Goal: Browse casually: Explore the website without a specific task or goal

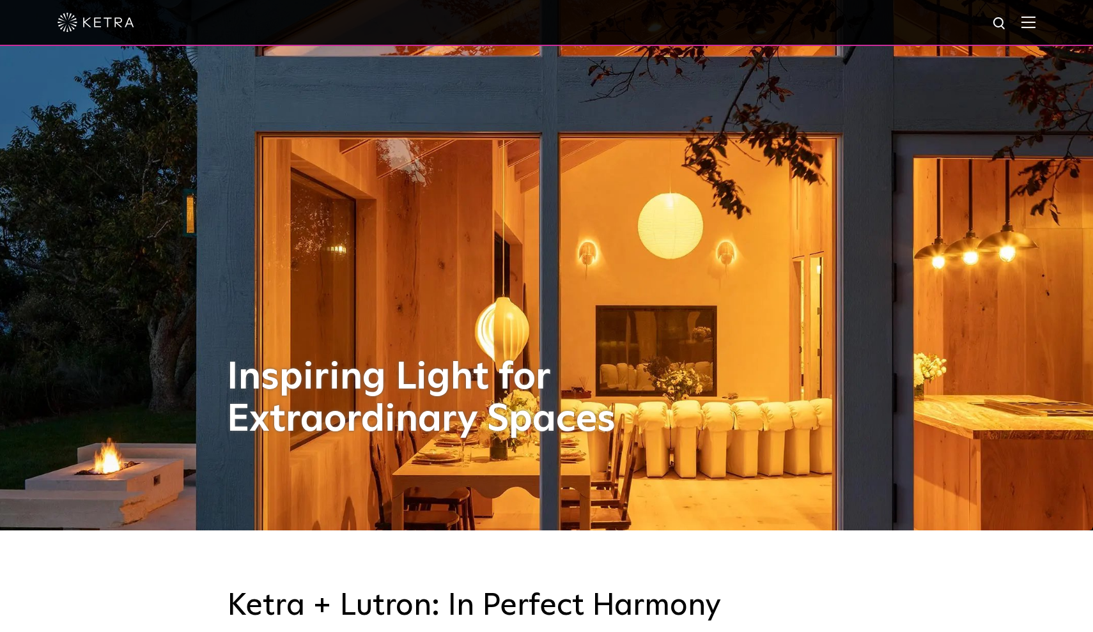
scroll to position [109, 0]
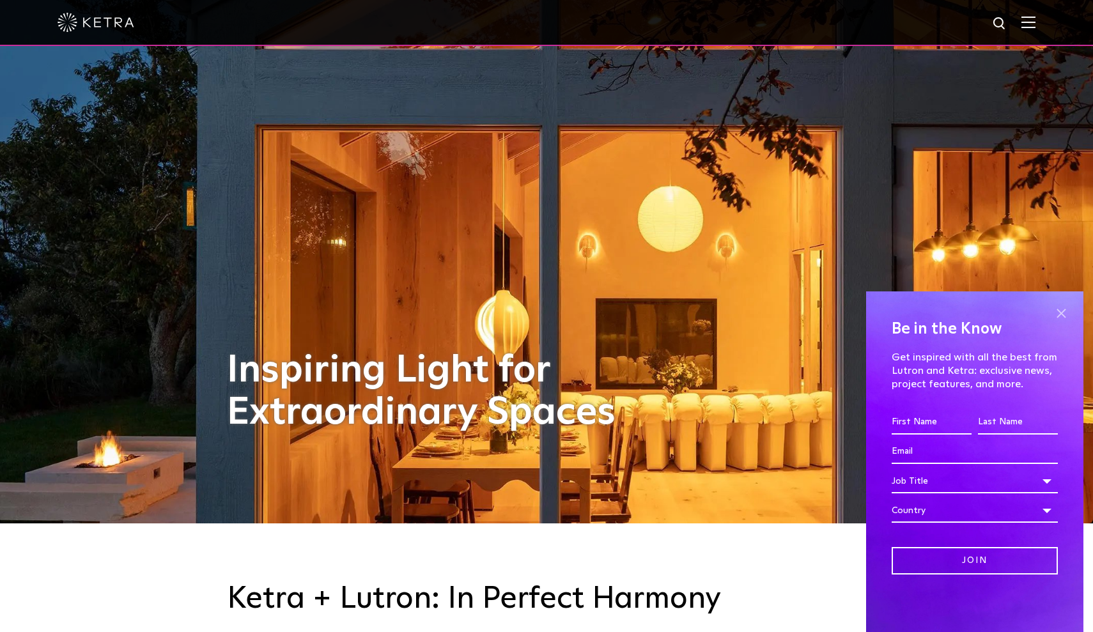
click at [1060, 309] on span at bounding box center [1060, 313] width 19 height 19
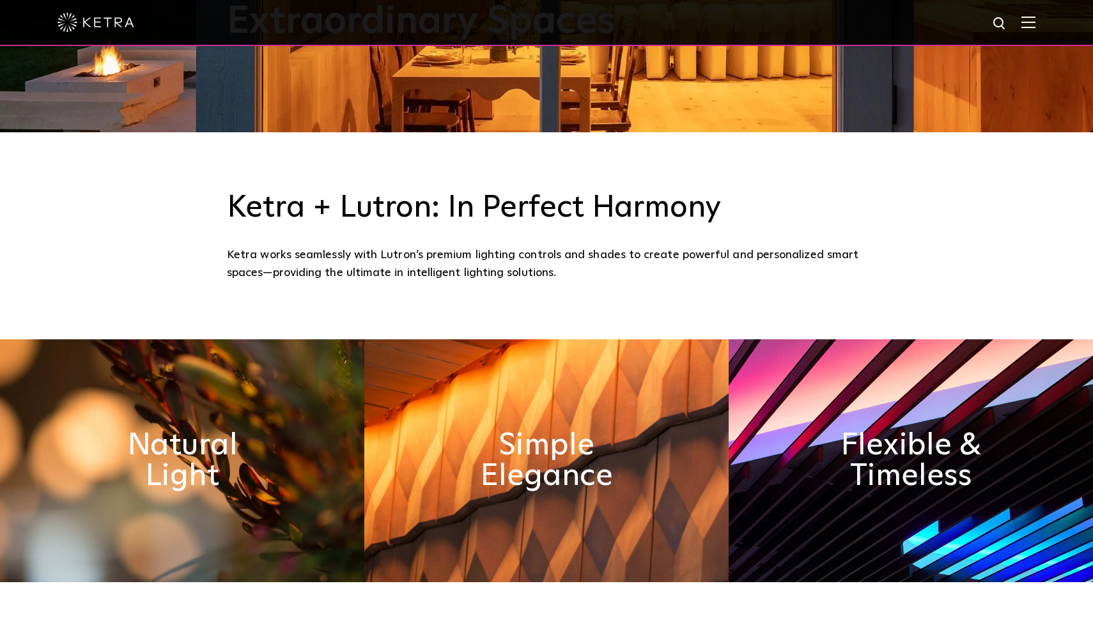
scroll to position [575, 0]
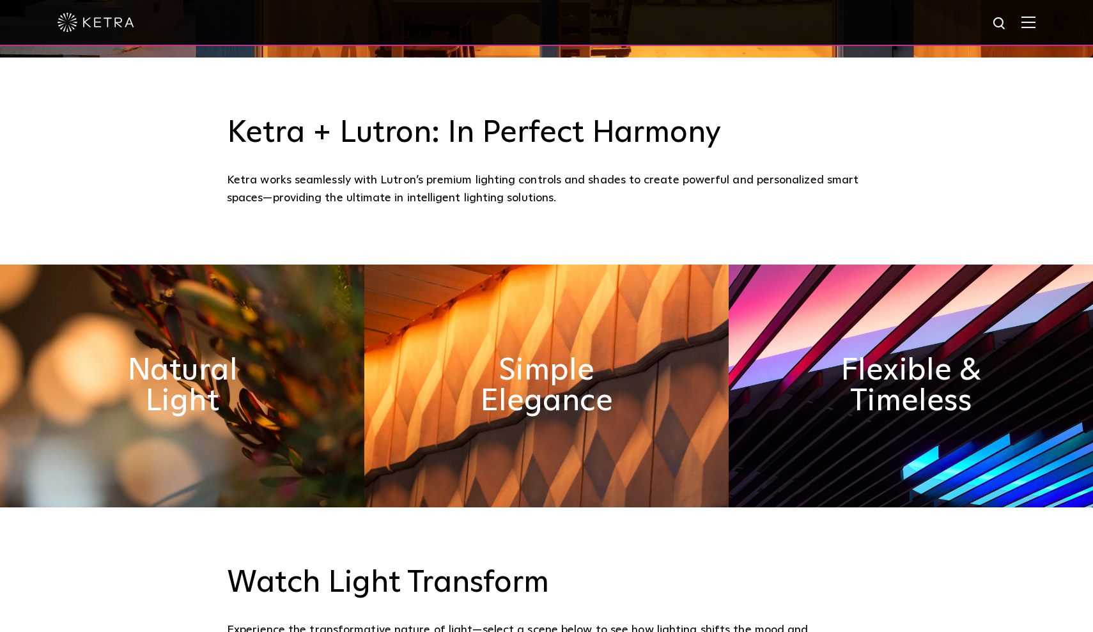
click at [277, 389] on img at bounding box center [182, 386] width 364 height 243
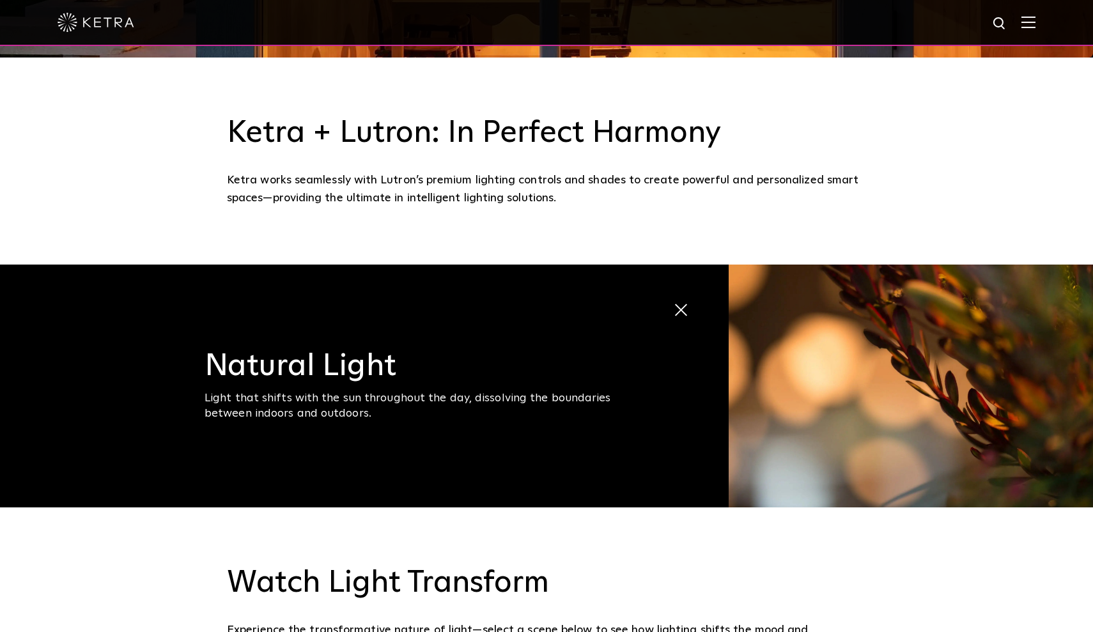
click at [370, 413] on div "Light that shifts with the sun throughout the day, dissolving the boundaries be…" at bounding box center [420, 406] width 431 height 30
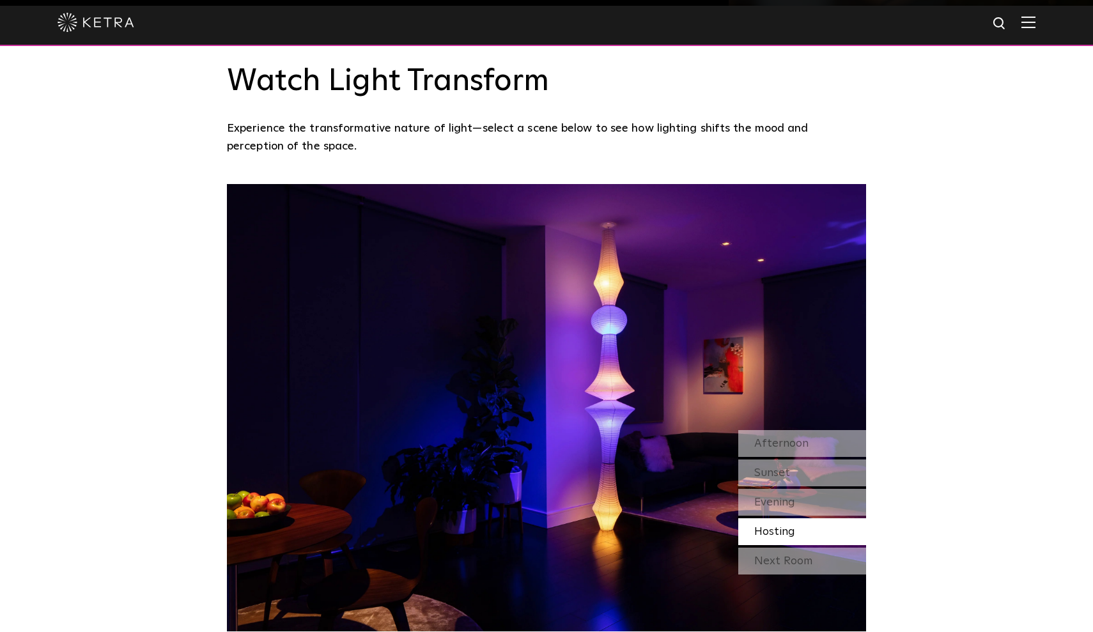
scroll to position [1216, 0]
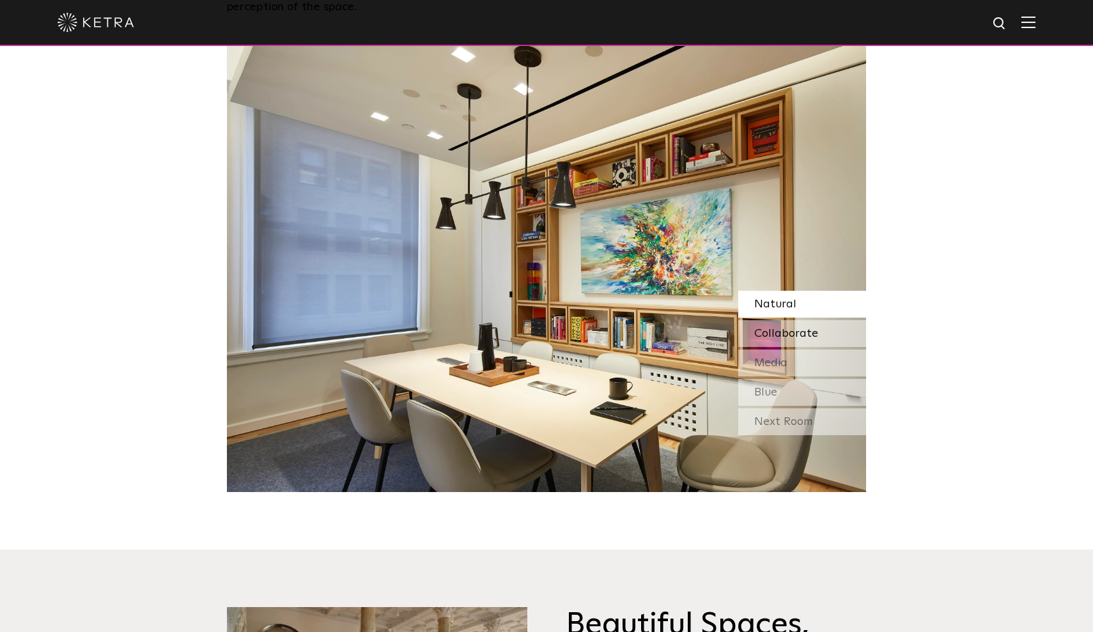
click at [823, 329] on div "Collaborate" at bounding box center [802, 333] width 128 height 27
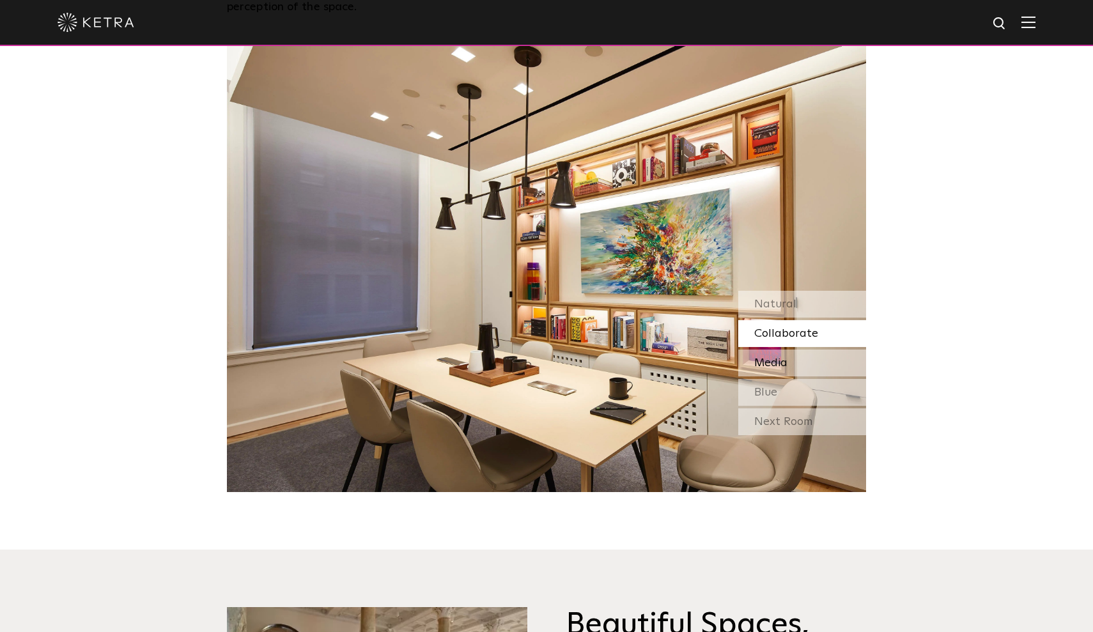
click at [796, 362] on div "Media" at bounding box center [802, 363] width 128 height 27
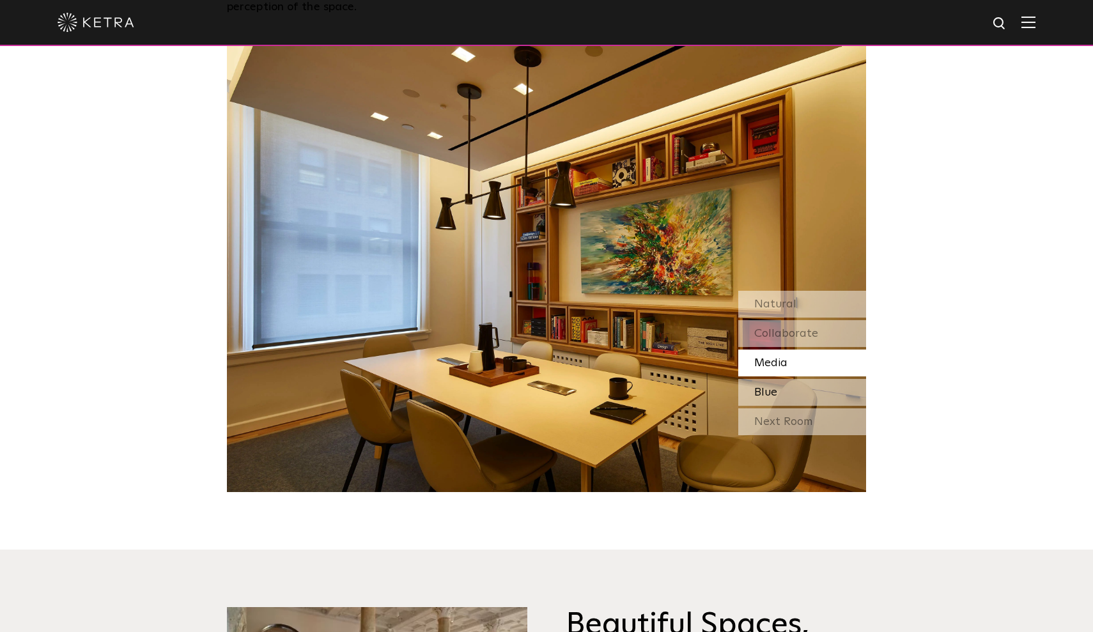
click at [788, 393] on div "Blue" at bounding box center [802, 392] width 128 height 27
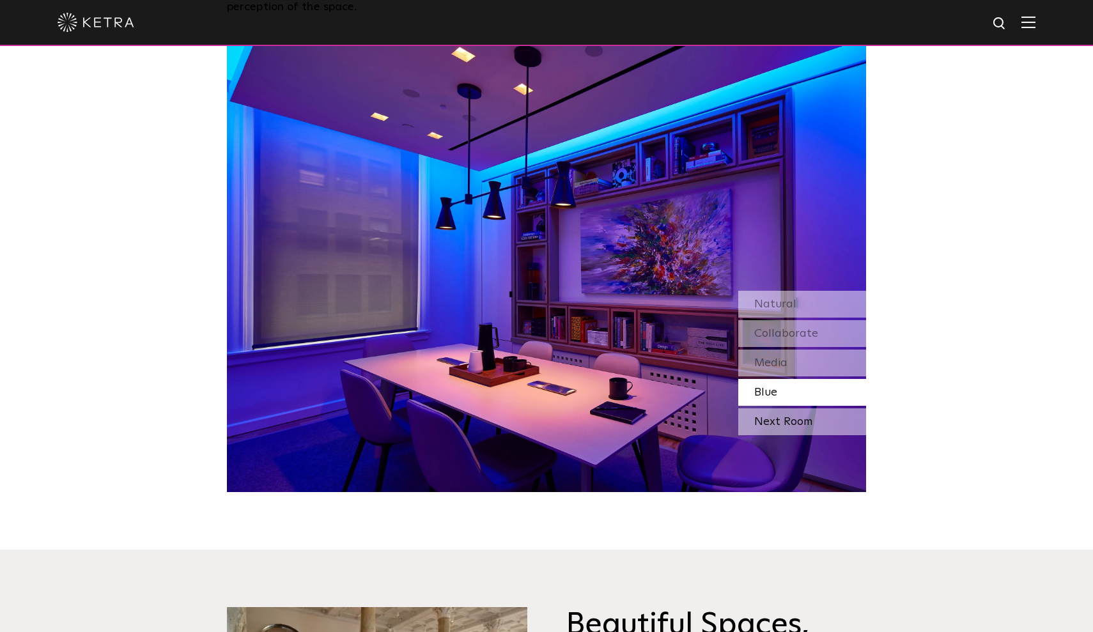
click at [792, 418] on div "Next Room" at bounding box center [802, 421] width 128 height 27
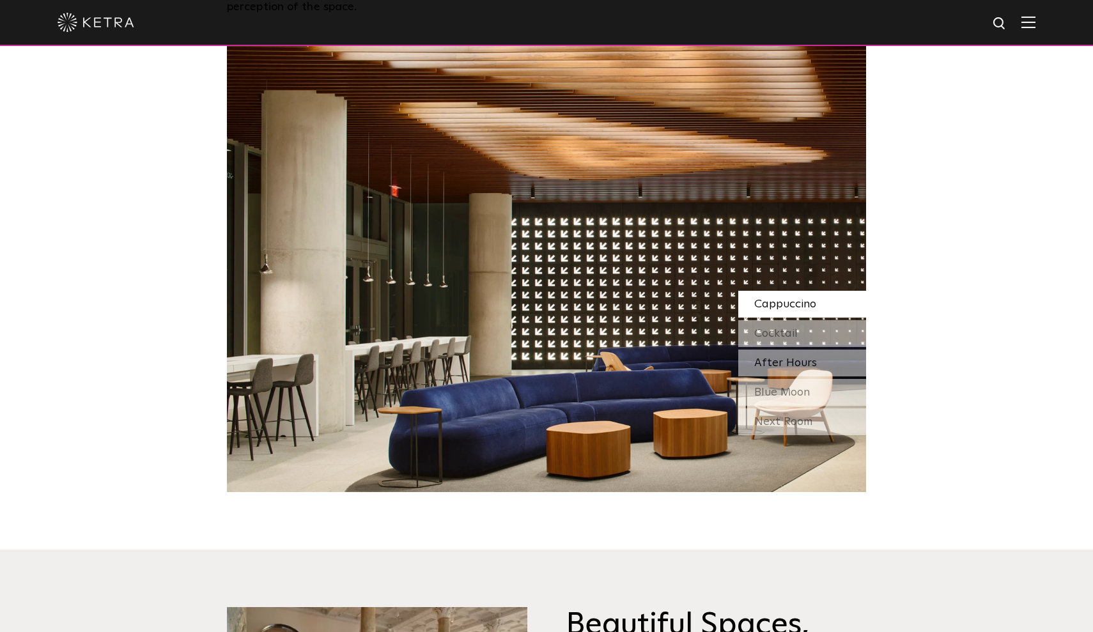
click at [795, 370] on div "After Hours" at bounding box center [802, 363] width 128 height 27
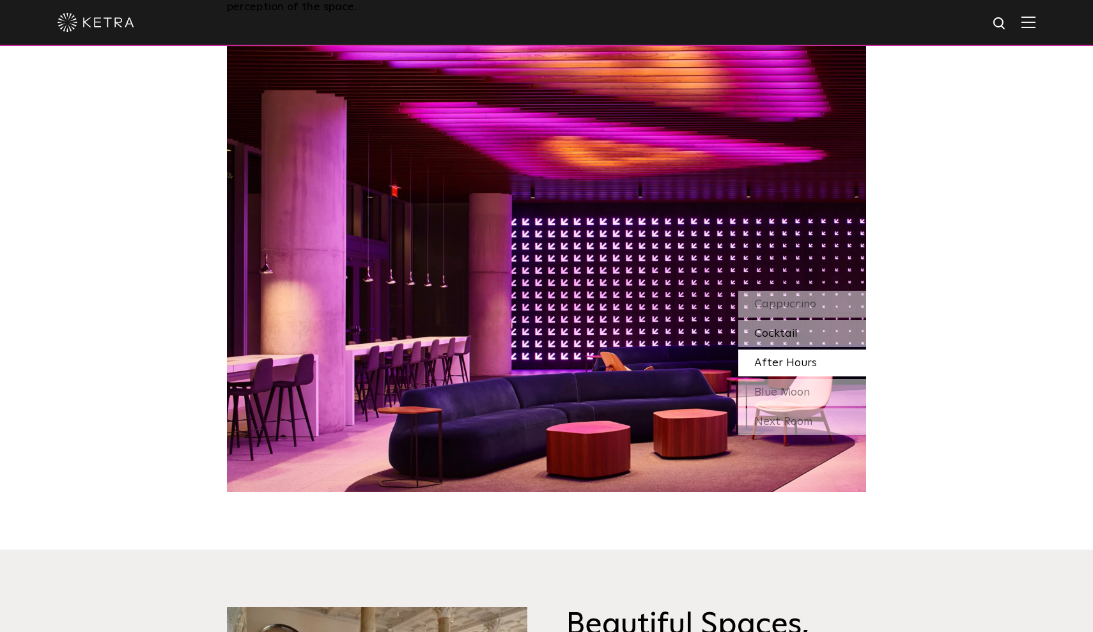
click at [795, 343] on div "Cocktail" at bounding box center [802, 333] width 128 height 27
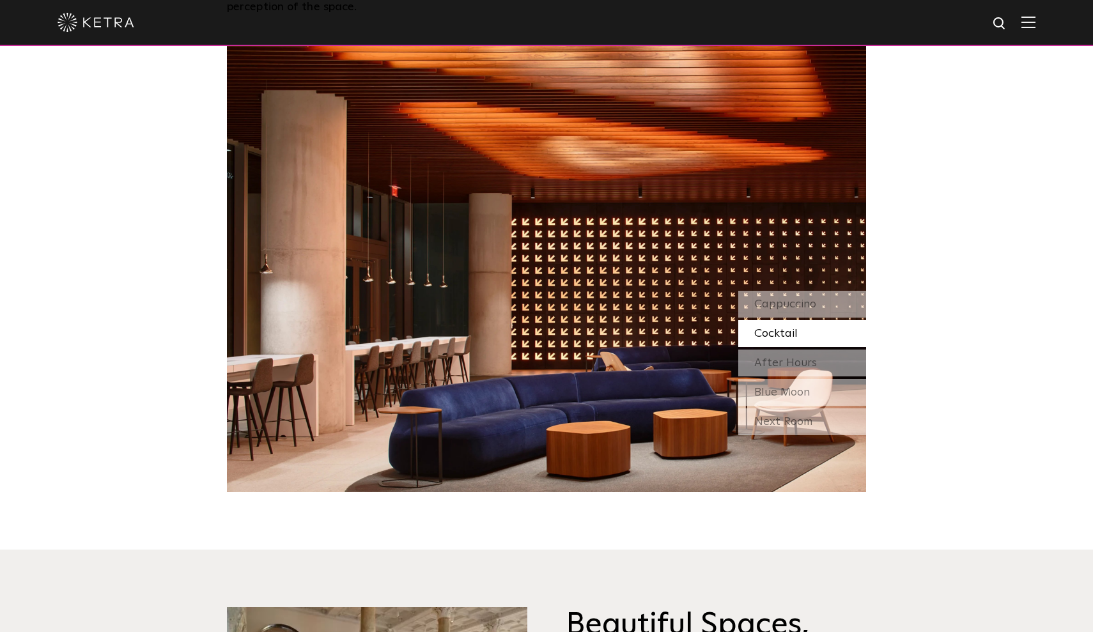
click at [795, 323] on div "Cocktail" at bounding box center [802, 333] width 128 height 27
click at [795, 307] on span "Cappuccino" at bounding box center [785, 305] width 62 height 12
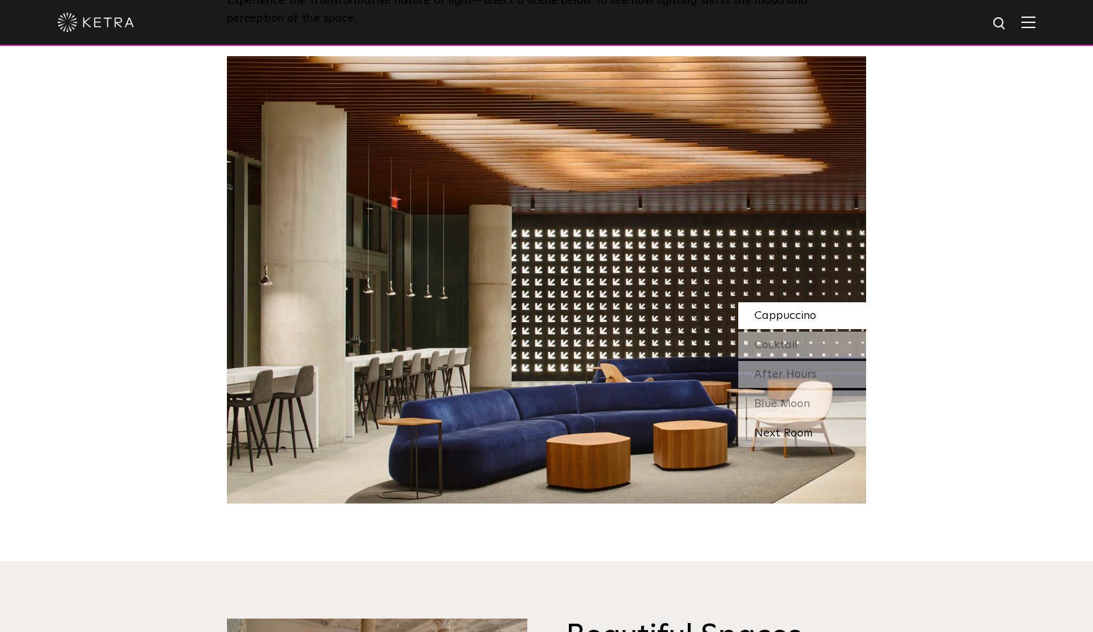
scroll to position [1204, 0]
click at [774, 348] on span "Cocktail" at bounding box center [775, 346] width 43 height 12
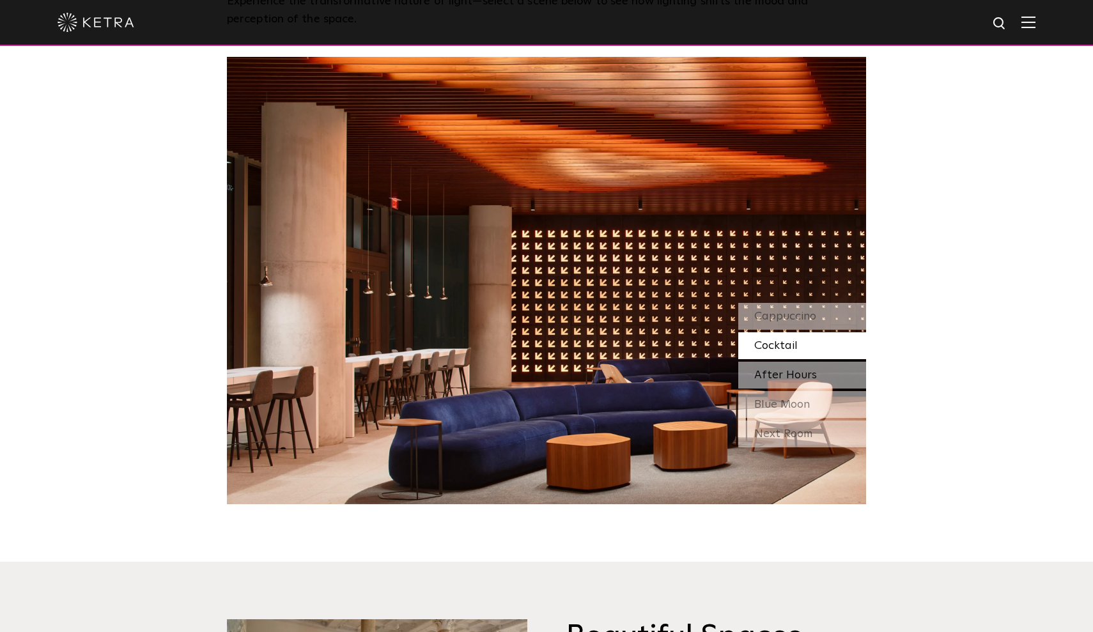
click at [775, 369] on span "After Hours" at bounding box center [785, 375] width 63 height 12
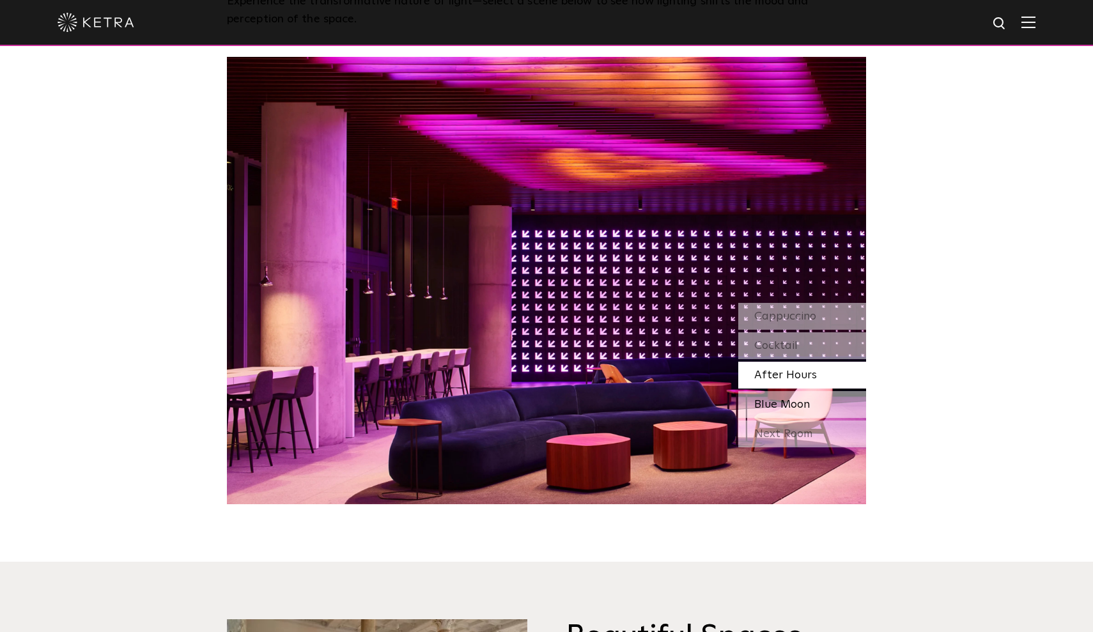
click at [772, 408] on span "Blue Moon" at bounding box center [782, 405] width 56 height 12
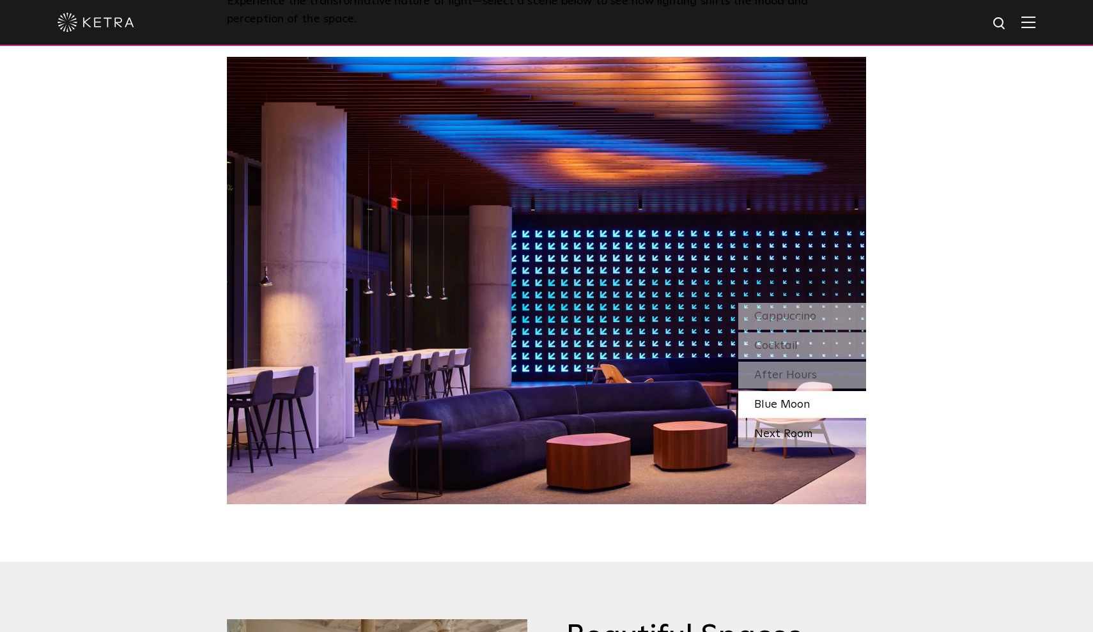
click at [772, 428] on div "Next Room" at bounding box center [802, 434] width 128 height 27
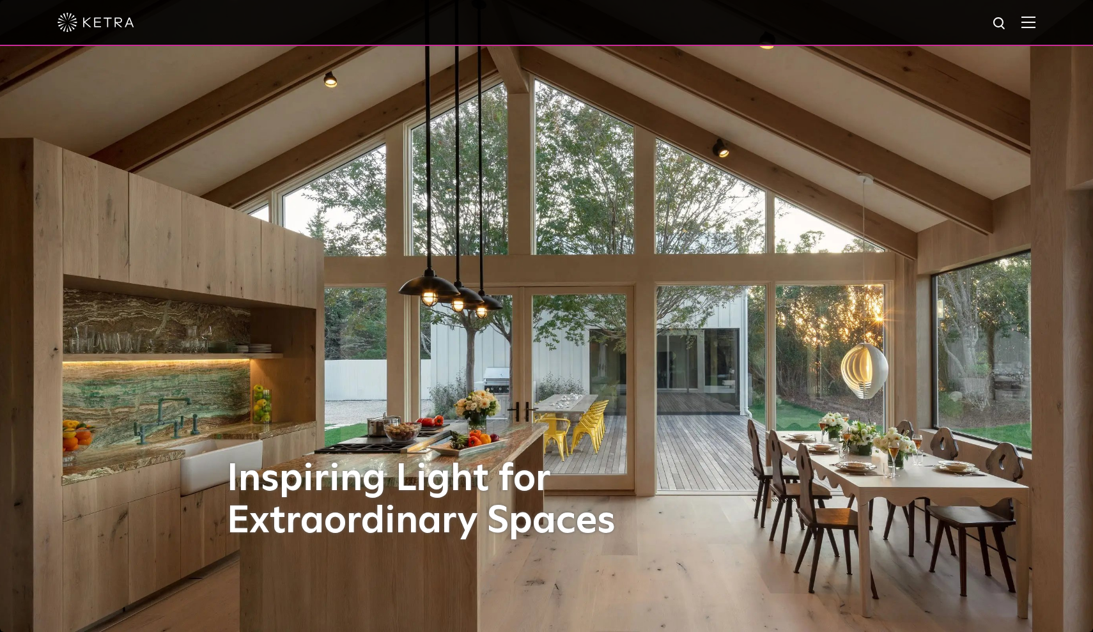
scroll to position [0, 0]
